Goal: Information Seeking & Learning: Learn about a topic

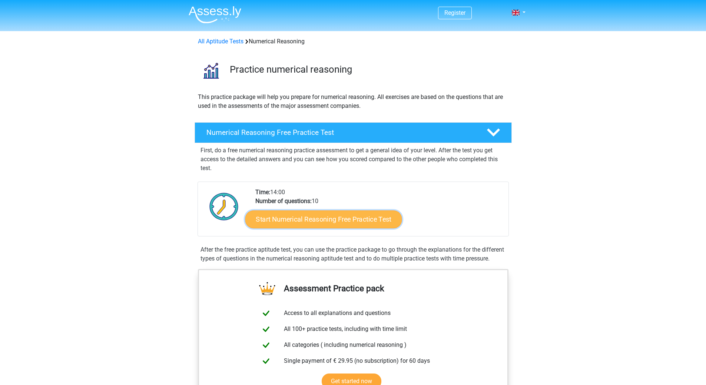
click at [361, 223] on link "Start Numerical Reasoning Free Practice Test" at bounding box center [323, 219] width 157 height 18
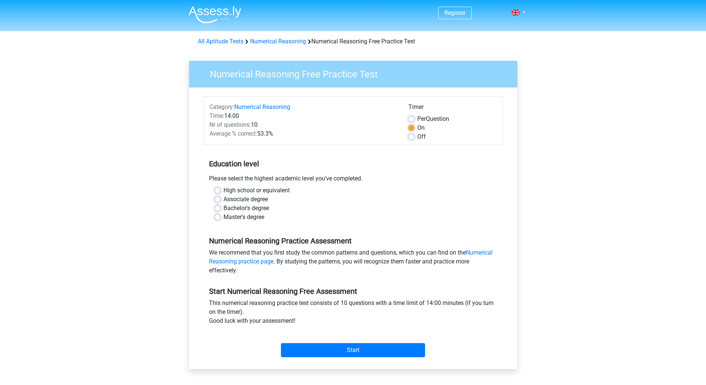
click at [223, 188] on label "High school or equivalent" at bounding box center [256, 190] width 66 height 9
click at [219, 188] on input "High school or equivalent" at bounding box center [218, 189] width 6 height 7
radio input "true"
click at [350, 351] on input "Start" at bounding box center [353, 350] width 144 height 14
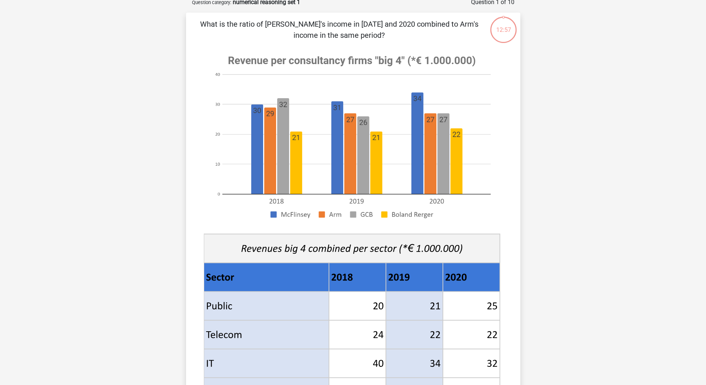
scroll to position [185, 0]
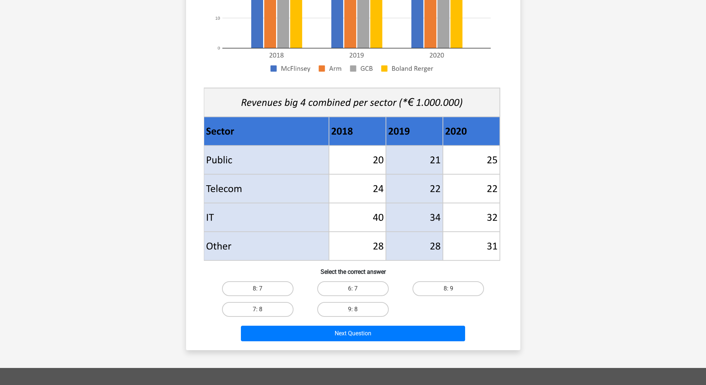
click at [260, 289] on input "8: 7" at bounding box center [260, 291] width 5 height 5
radio input "true"
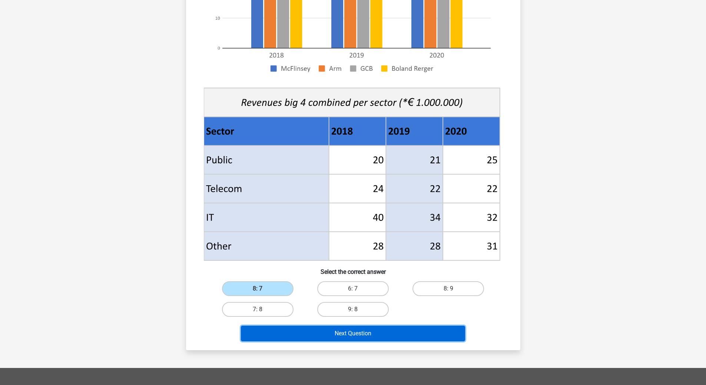
click at [365, 335] on button "Next Question" at bounding box center [353, 334] width 224 height 16
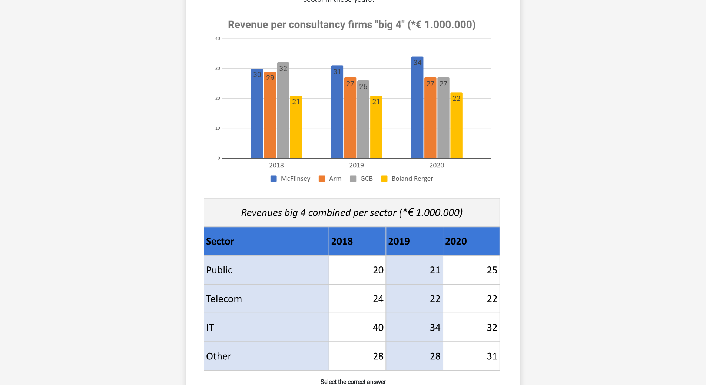
scroll to position [259, 0]
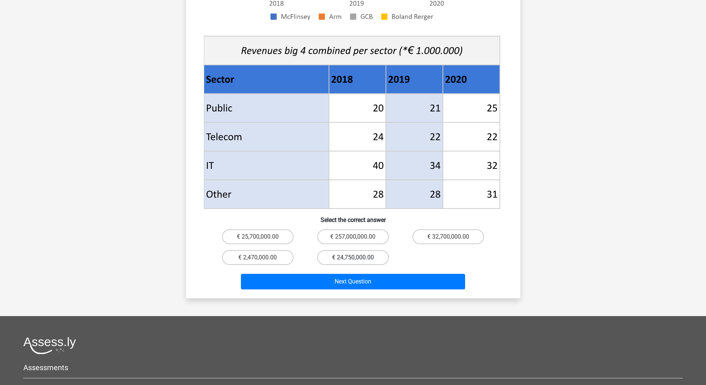
click at [358, 250] on label "€ 24,750,000.00" at bounding box center [353, 257] width 72 height 15
click at [358, 258] on input "€ 24,750,000.00" at bounding box center [355, 260] width 5 height 5
radio input "true"
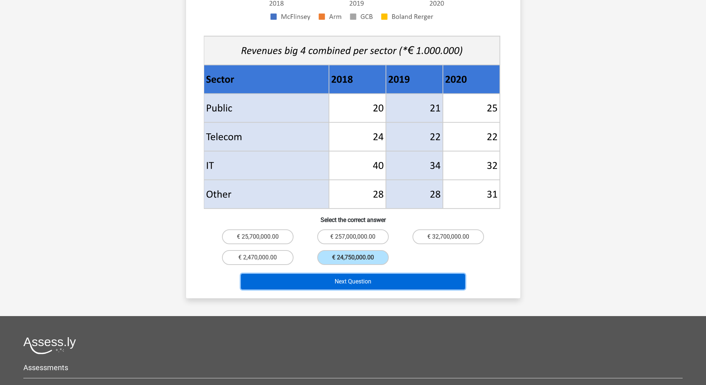
click at [369, 274] on button "Next Question" at bounding box center [353, 282] width 224 height 16
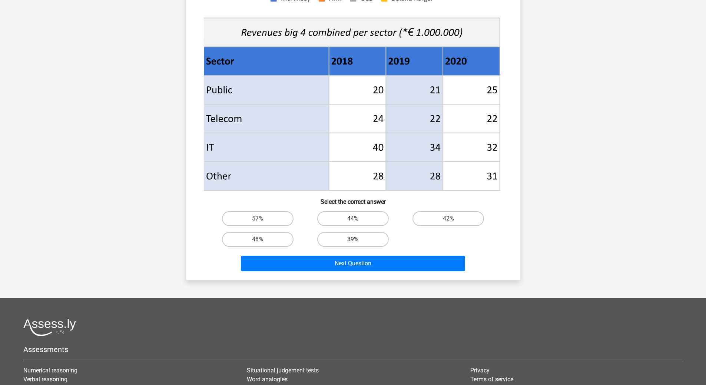
scroll to position [296, 0]
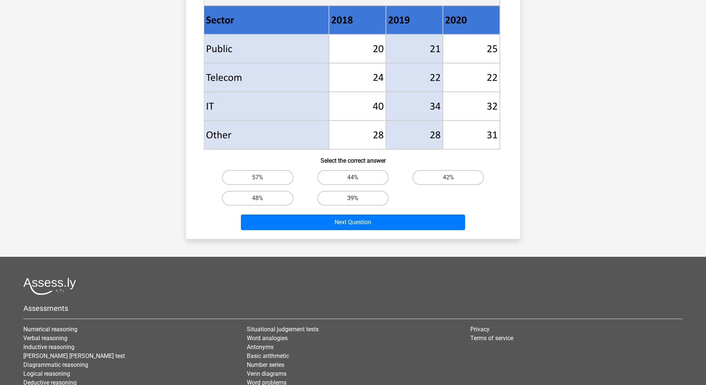
click at [362, 197] on label "39%" at bounding box center [353, 198] width 72 height 15
click at [358, 198] on input "39%" at bounding box center [355, 200] width 5 height 5
radio input "true"
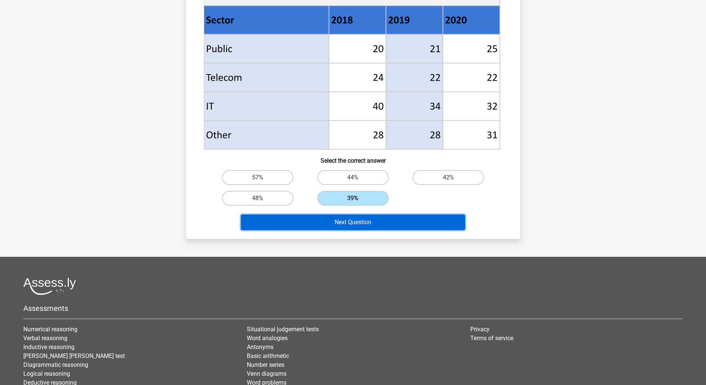
click at [367, 218] on button "Next Question" at bounding box center [353, 223] width 224 height 16
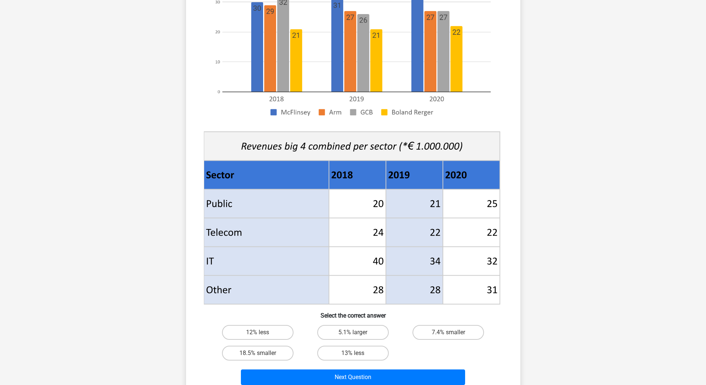
scroll to position [179, 0]
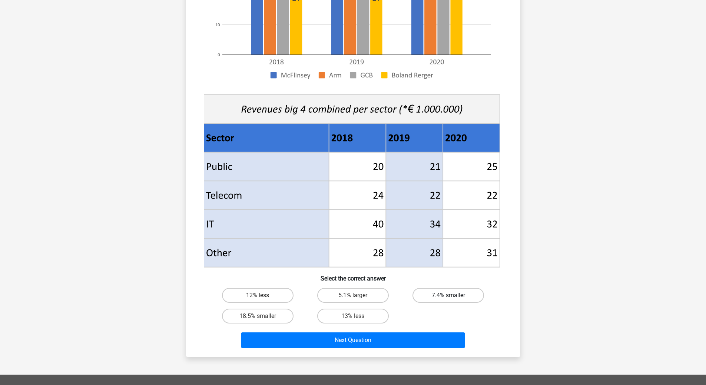
click at [439, 294] on label "7.4% smaller" at bounding box center [448, 295] width 72 height 15
click at [448, 295] on input "7.4% smaller" at bounding box center [450, 297] width 5 height 5
radio input "true"
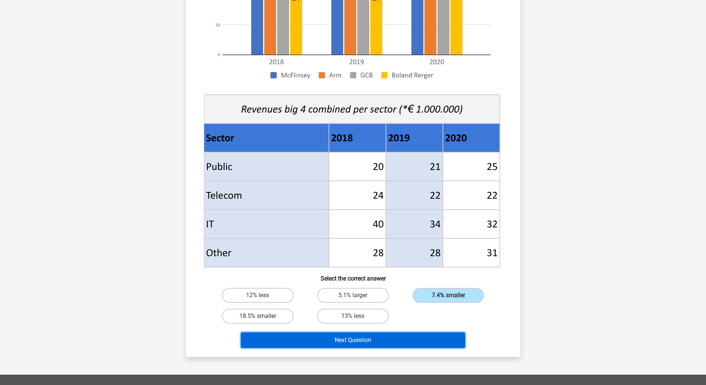
click at [381, 341] on button "Next Question" at bounding box center [353, 340] width 224 height 16
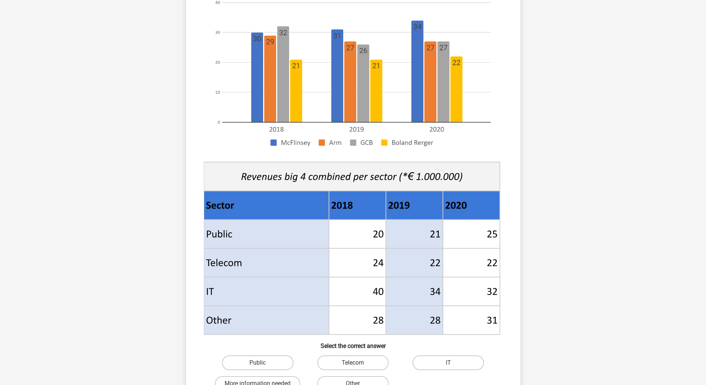
scroll to position [148, 0]
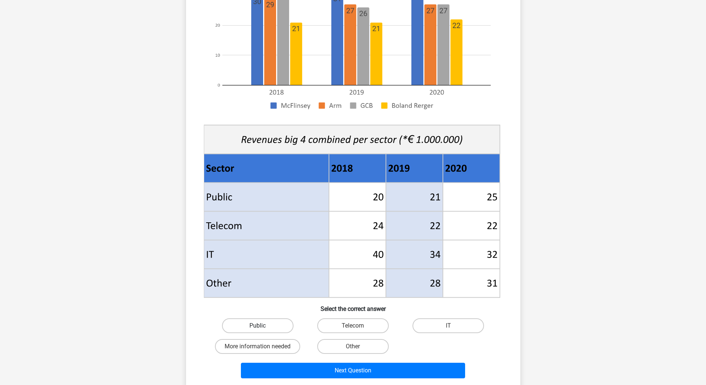
click at [258, 324] on label "Public" at bounding box center [258, 325] width 72 height 15
click at [258, 326] on input "Public" at bounding box center [260, 328] width 5 height 5
radio input "true"
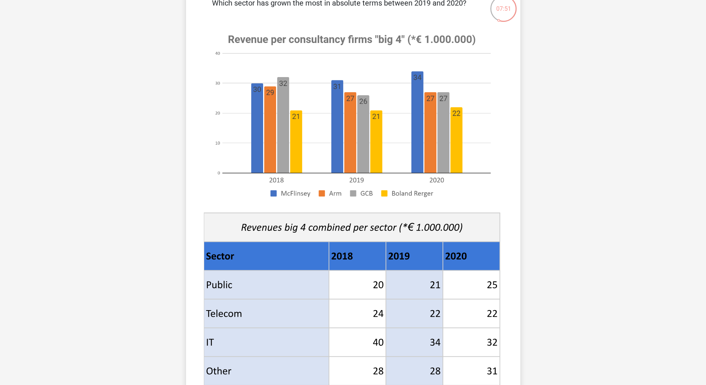
scroll to position [0, 0]
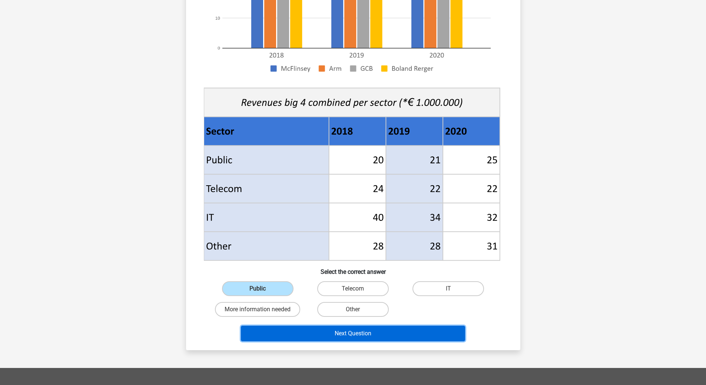
click at [384, 331] on button "Next Question" at bounding box center [353, 334] width 224 height 16
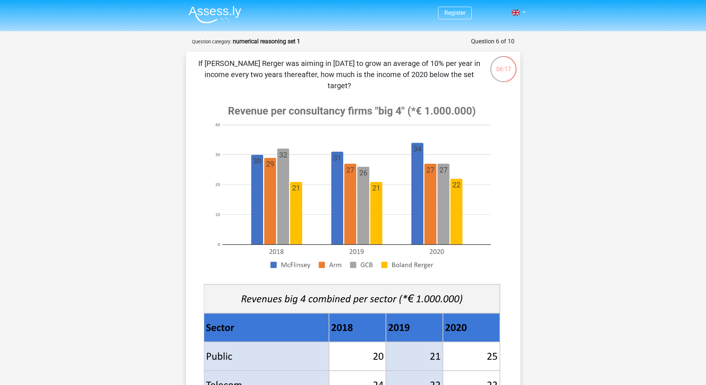
scroll to position [185, 0]
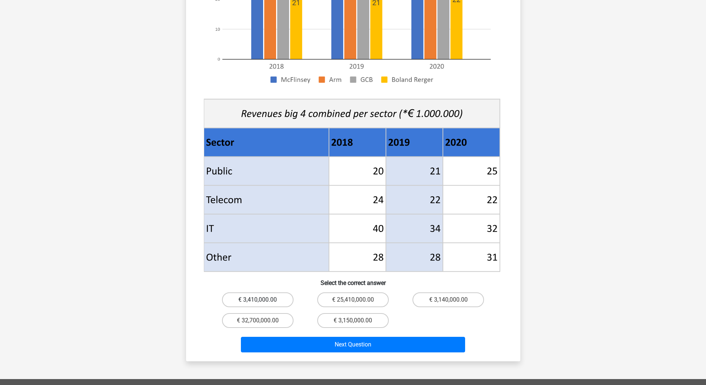
click at [265, 292] on label "€ 3,410,000.00" at bounding box center [258, 299] width 72 height 15
click at [262, 300] on input "€ 3,410,000.00" at bounding box center [260, 302] width 5 height 5
radio input "true"
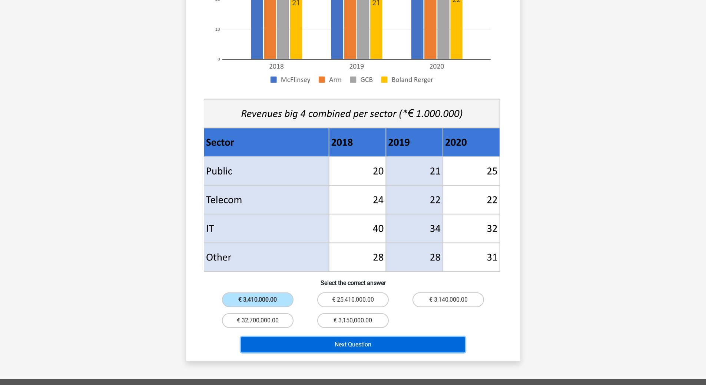
click at [358, 337] on button "Next Question" at bounding box center [353, 345] width 224 height 16
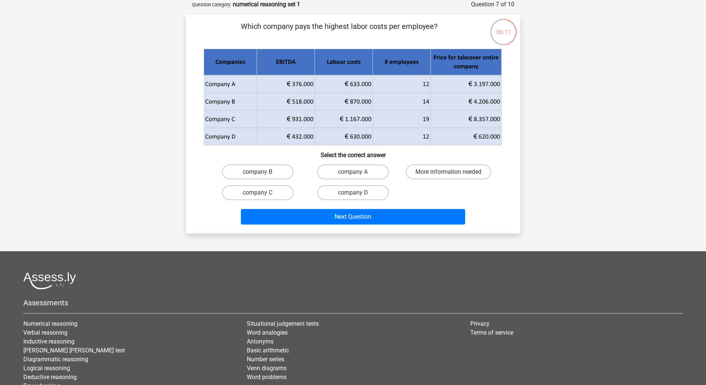
scroll to position [0, 0]
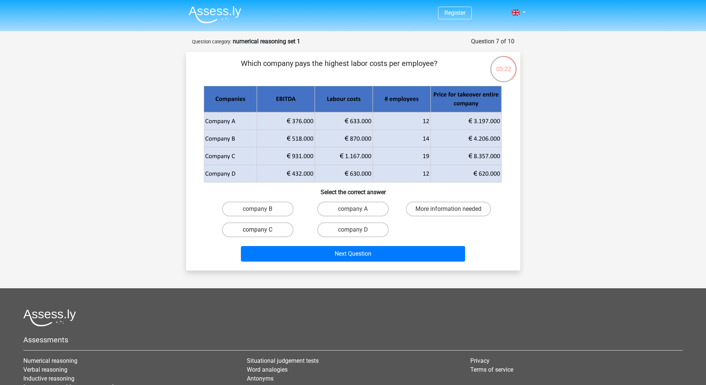
click at [270, 230] on label "company C" at bounding box center [258, 229] width 72 height 15
click at [262, 230] on input "company C" at bounding box center [260, 232] width 5 height 5
radio input "true"
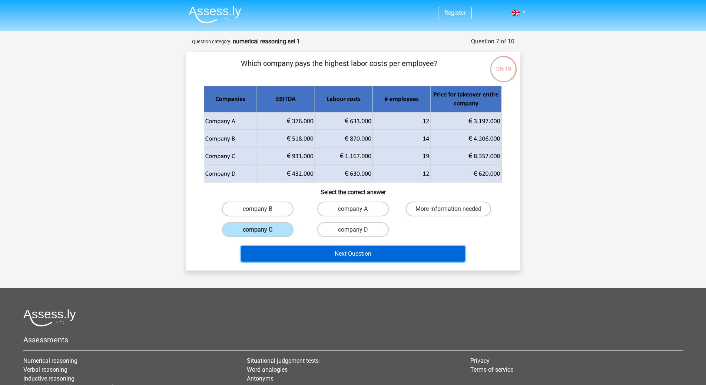
click at [367, 256] on button "Next Question" at bounding box center [353, 254] width 224 height 16
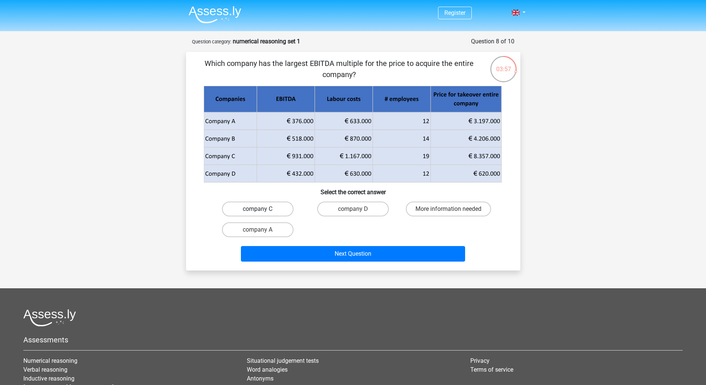
click at [280, 206] on label "company C" at bounding box center [258, 209] width 72 height 15
click at [262, 209] on input "company C" at bounding box center [260, 211] width 5 height 5
radio input "true"
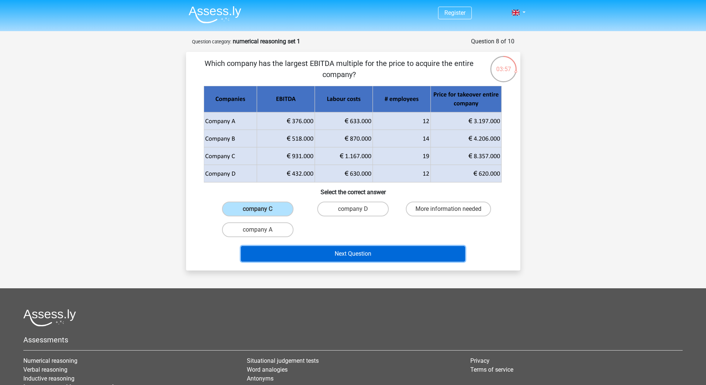
click at [362, 256] on button "Next Question" at bounding box center [353, 254] width 224 height 16
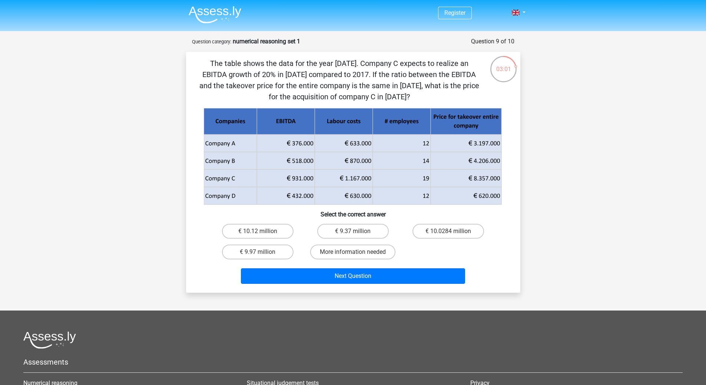
click at [393, 83] on p "The table shows the data for the year [DATE]. Company C expects to realize an E…" at bounding box center [339, 80] width 283 height 44
click at [255, 230] on label "€ 10.12 million" at bounding box center [258, 231] width 72 height 15
click at [258, 231] on input "€ 10.12 million" at bounding box center [260, 233] width 5 height 5
radio input "true"
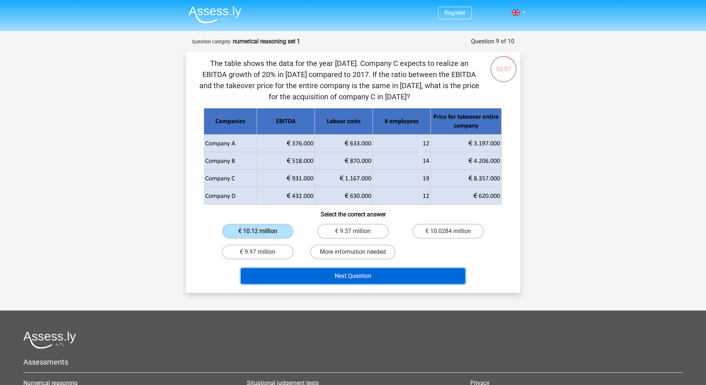
click at [363, 277] on button "Next Question" at bounding box center [353, 276] width 224 height 16
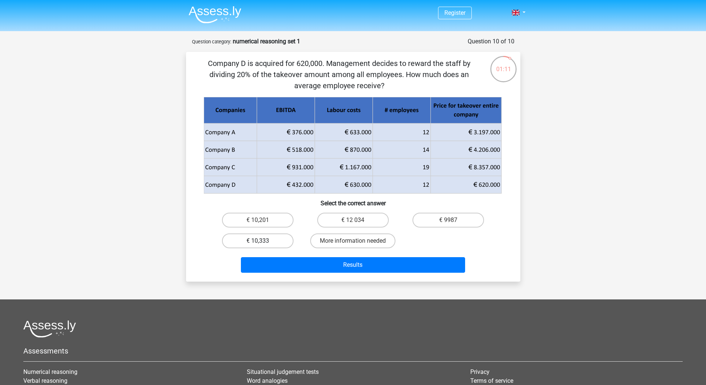
click at [264, 240] on label "€ 10,333" at bounding box center [258, 240] width 72 height 15
click at [262, 241] on input "€ 10,333" at bounding box center [260, 243] width 5 height 5
radio input "true"
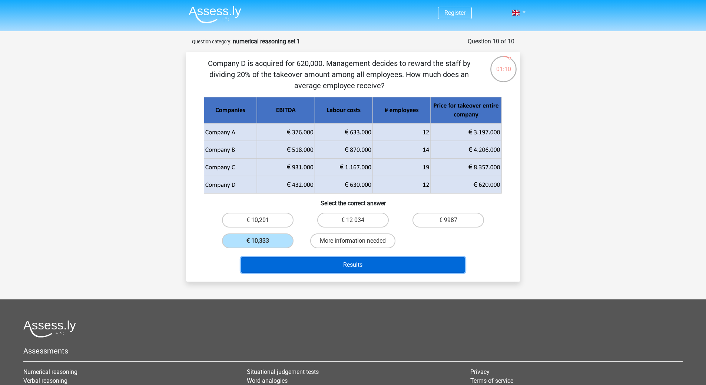
click at [370, 266] on button "Results" at bounding box center [353, 265] width 224 height 16
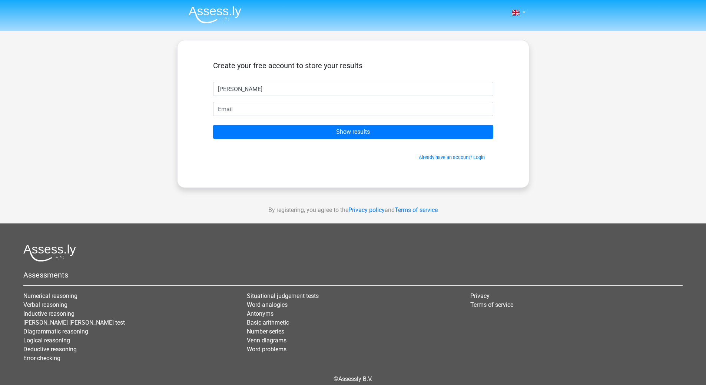
type input "[PERSON_NAME]"
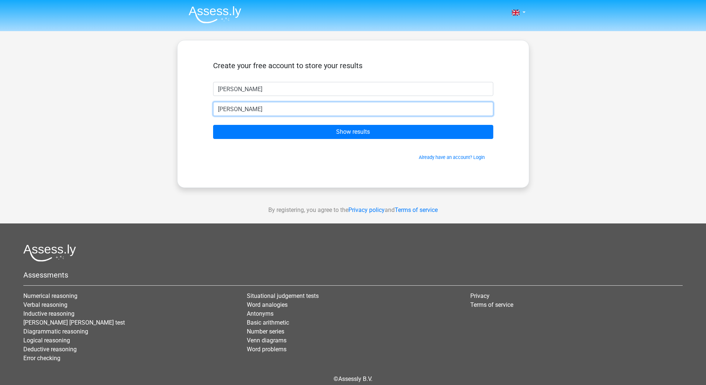
type input "[EMAIL_ADDRESS][DOMAIN_NAME]"
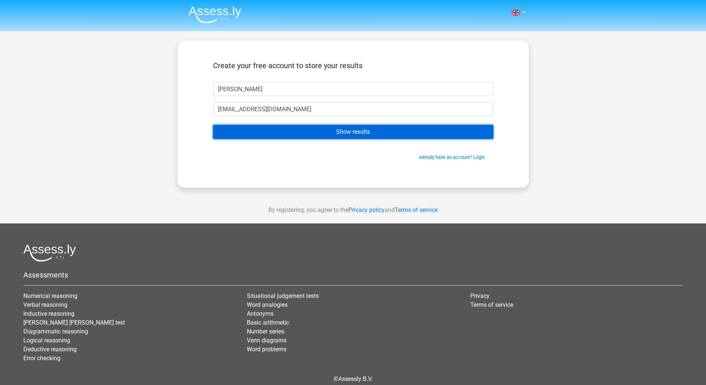
click at [337, 134] on input "Show results" at bounding box center [353, 132] width 280 height 14
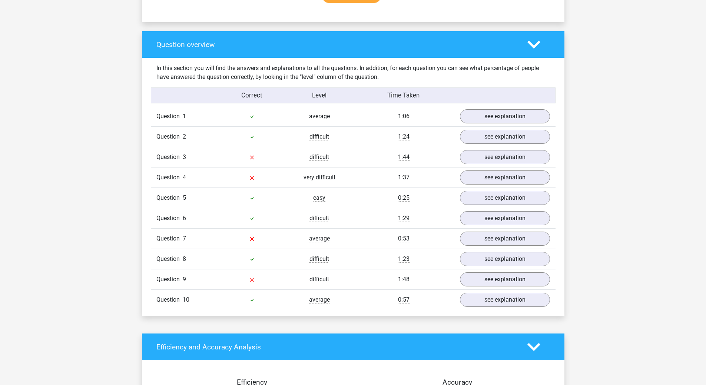
scroll to position [482, 0]
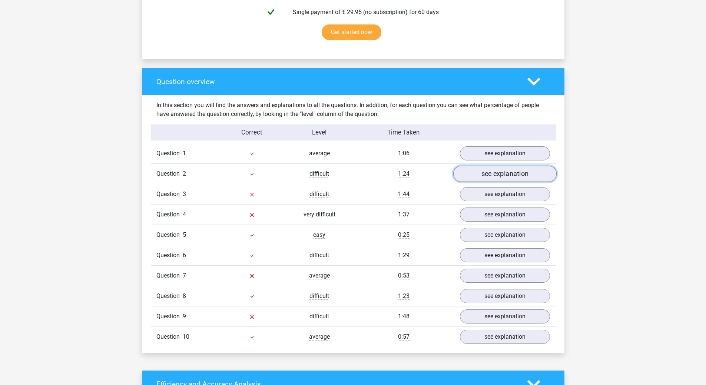
click at [503, 175] on link "see explanation" at bounding box center [504, 174] width 103 height 16
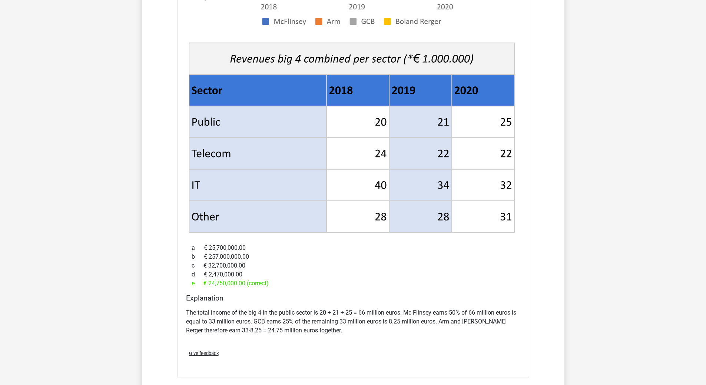
scroll to position [1038, 0]
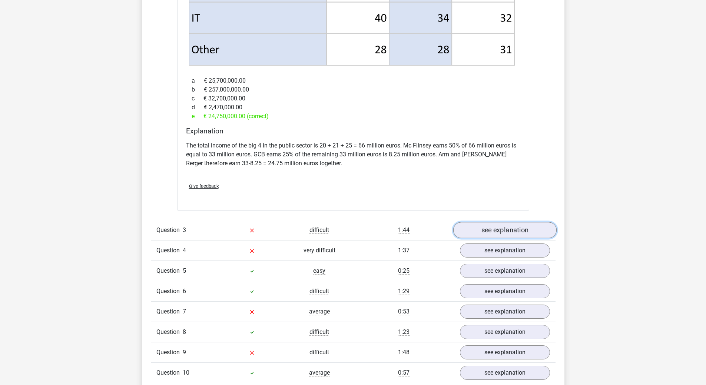
click at [504, 224] on link "see explanation" at bounding box center [504, 230] width 103 height 16
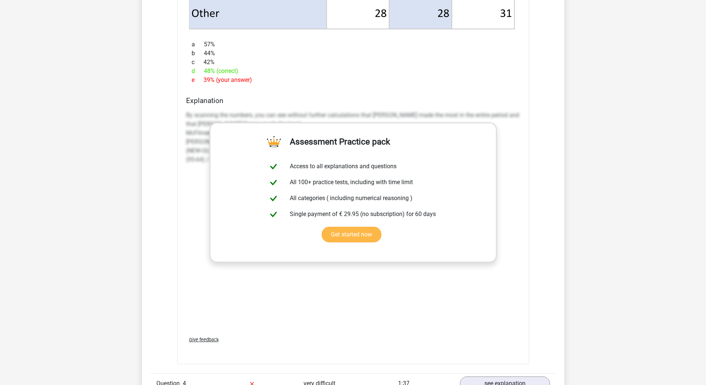
scroll to position [1705, 0]
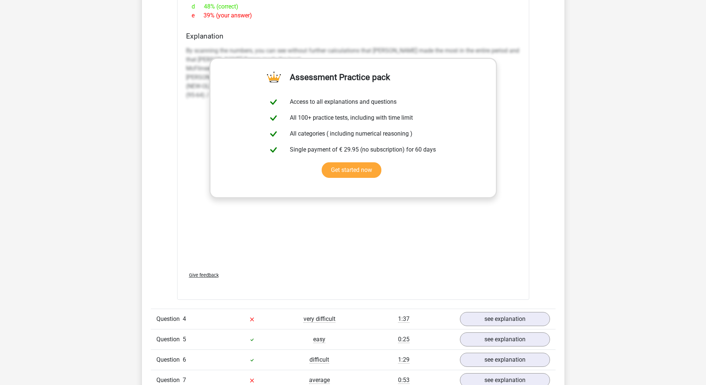
click at [396, 234] on div "By scanning the numbers, you can see without further calculations that [PERSON_…" at bounding box center [353, 154] width 334 height 222
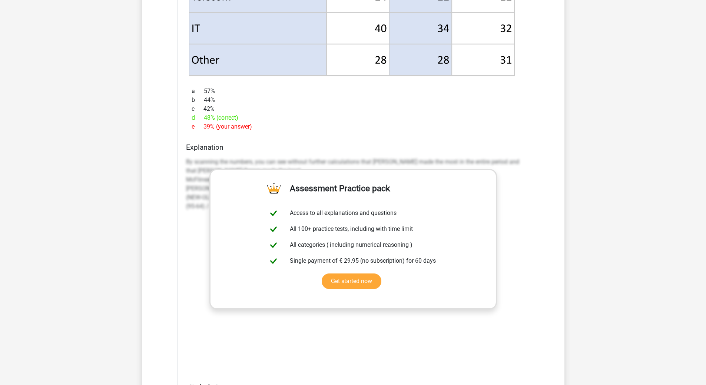
click at [216, 131] on div "What percentage more income was generated by the highest-earning consultancy fi…" at bounding box center [353, 33] width 352 height 755
click at [223, 122] on div "e 39% (your answer)" at bounding box center [353, 126] width 334 height 9
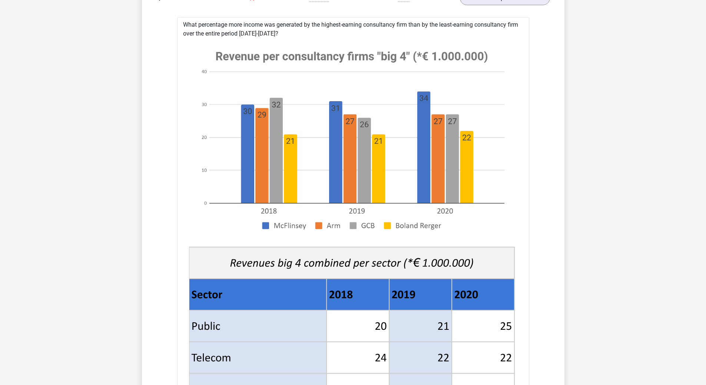
scroll to position [1112, 0]
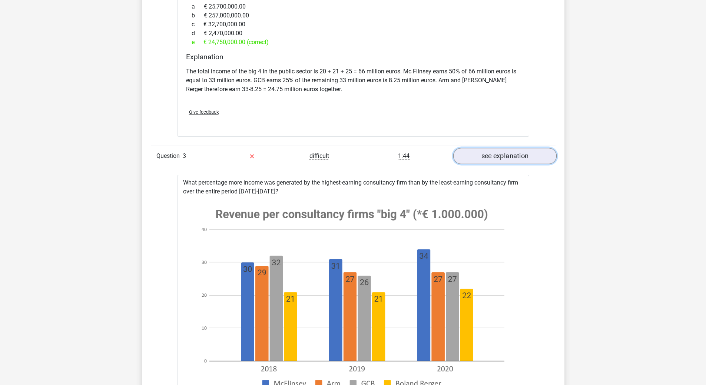
click at [484, 150] on link "see explanation" at bounding box center [504, 156] width 103 height 16
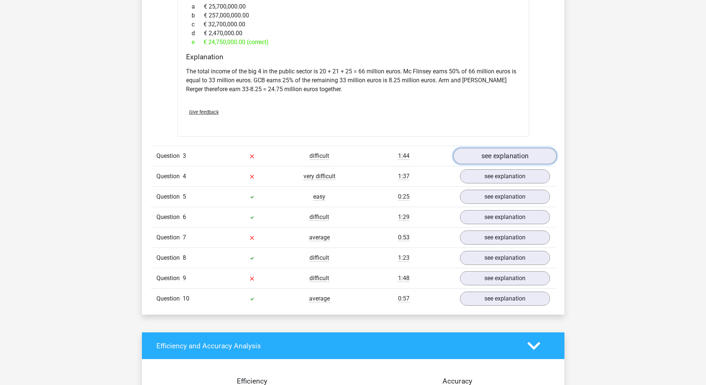
click at [489, 148] on link "see explanation" at bounding box center [504, 156] width 103 height 16
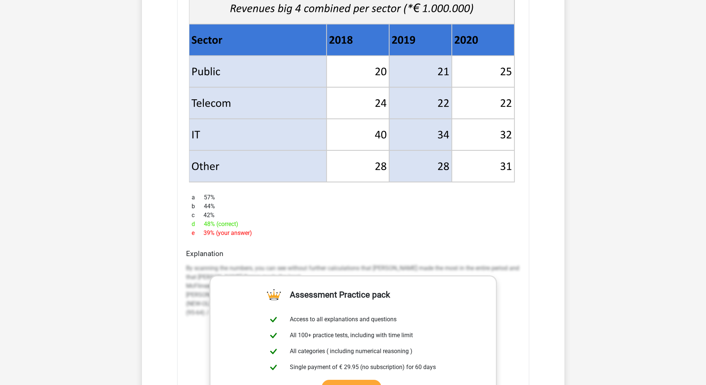
scroll to position [1593, 0]
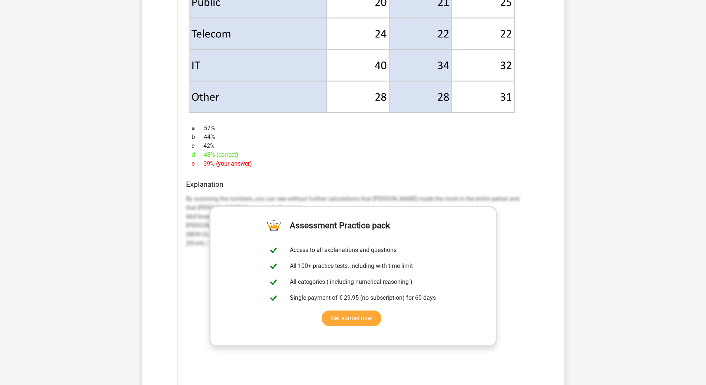
click at [193, 195] on p "By scanning the numbers, you can see without further calculations that [PERSON_…" at bounding box center [353, 221] width 334 height 53
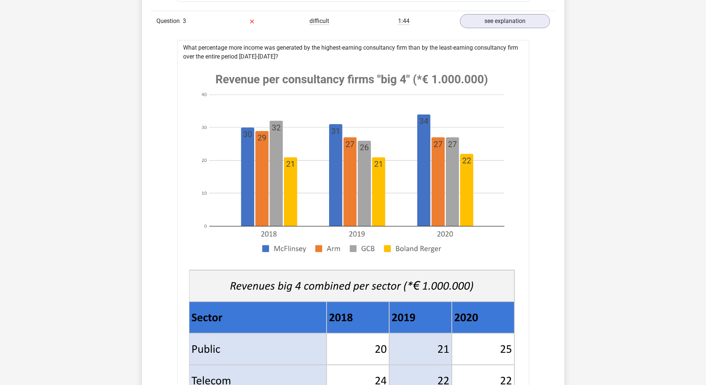
scroll to position [1186, 0]
